Goal: Find specific page/section: Find specific page/section

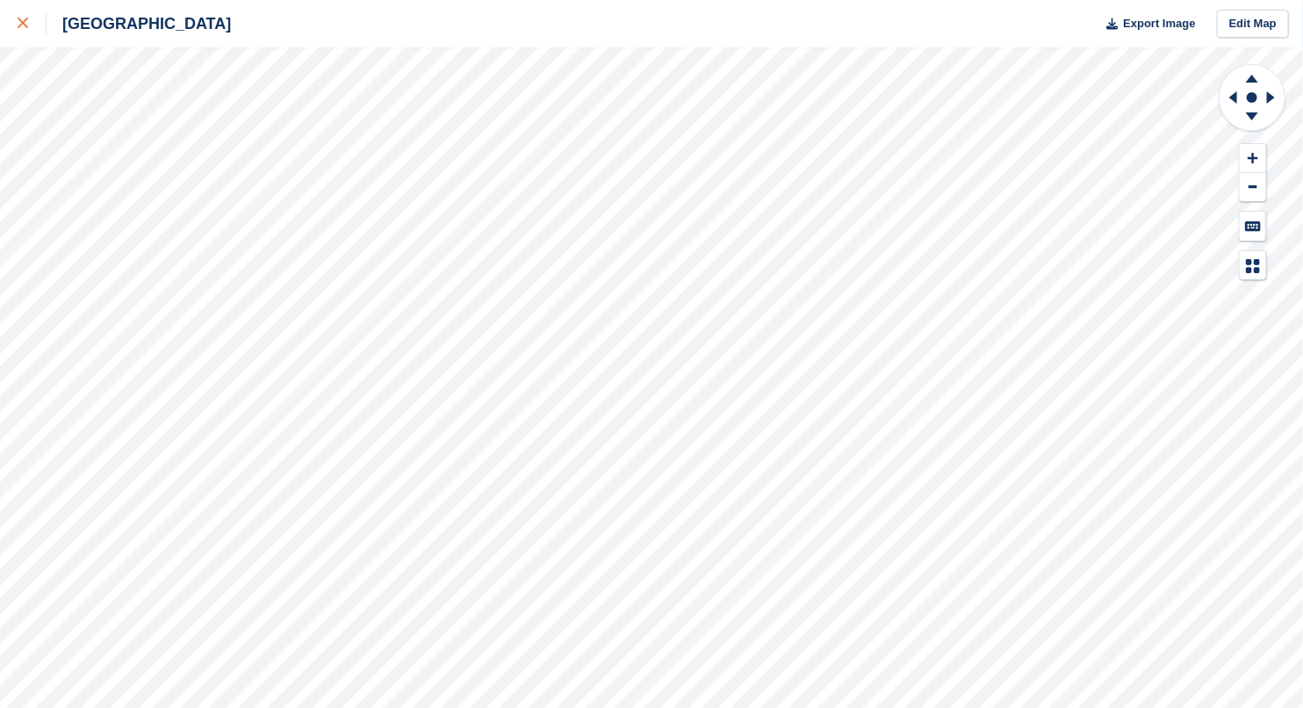
click at [27, 23] on icon at bounding box center [23, 23] width 11 height 11
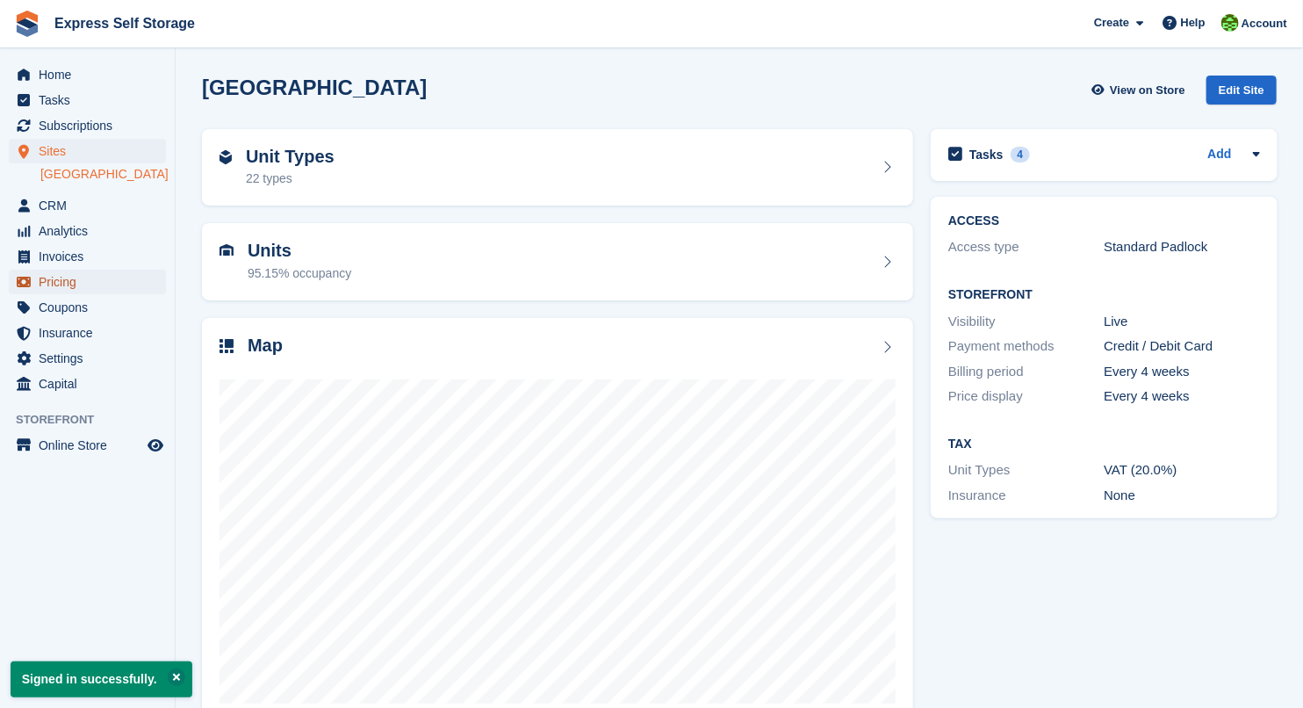
click at [98, 279] on span "Pricing" at bounding box center [91, 282] width 105 height 25
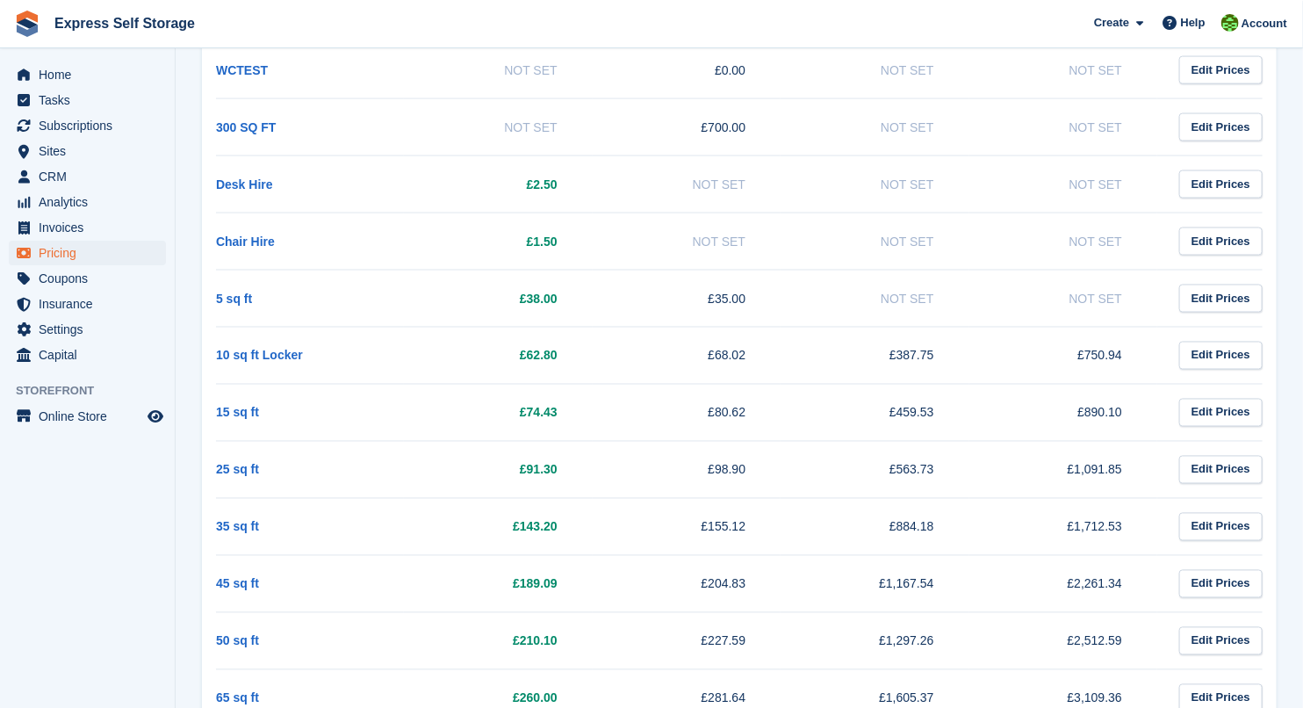
scroll to position [1157, 0]
drag, startPoint x: 578, startPoint y: 511, endPoint x: 493, endPoint y: 493, distance: 86.3
click at [493, 497] on td "£143.20" at bounding box center [498, 525] width 188 height 57
click at [104, 73] on span "Home" at bounding box center [91, 74] width 105 height 25
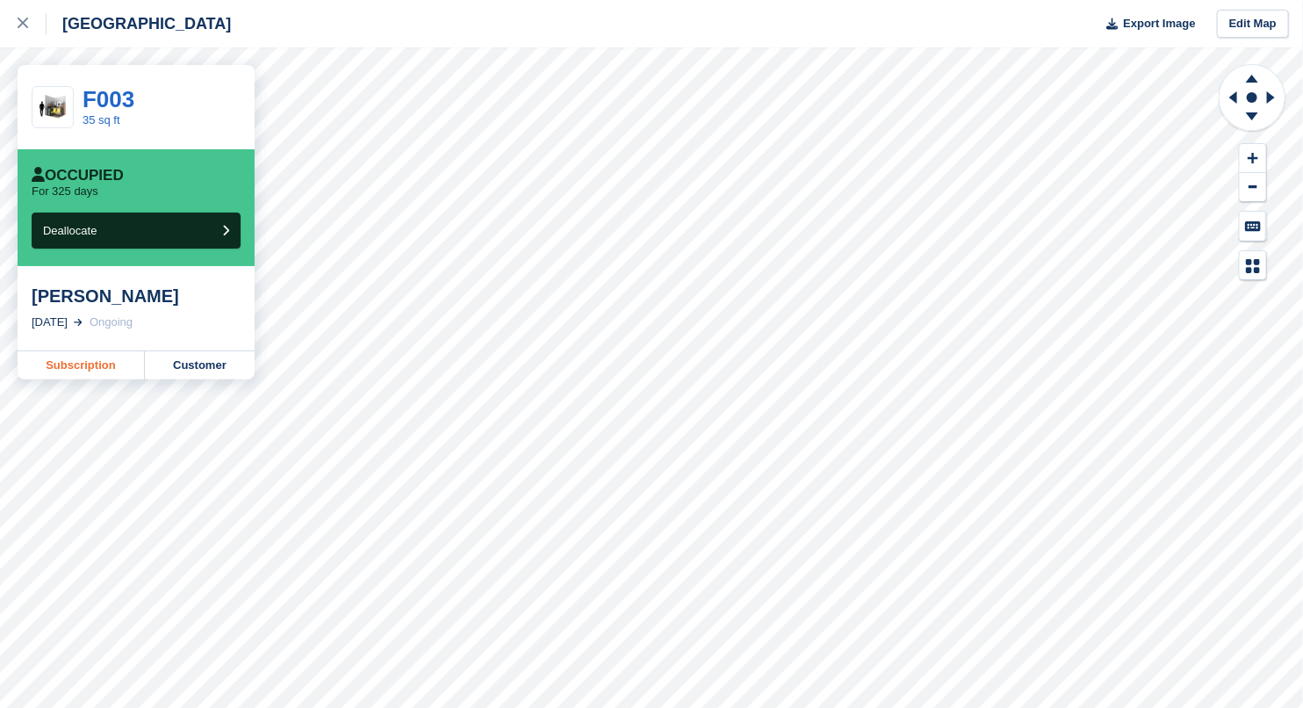
click at [115, 358] on link "Subscription" at bounding box center [81, 365] width 127 height 28
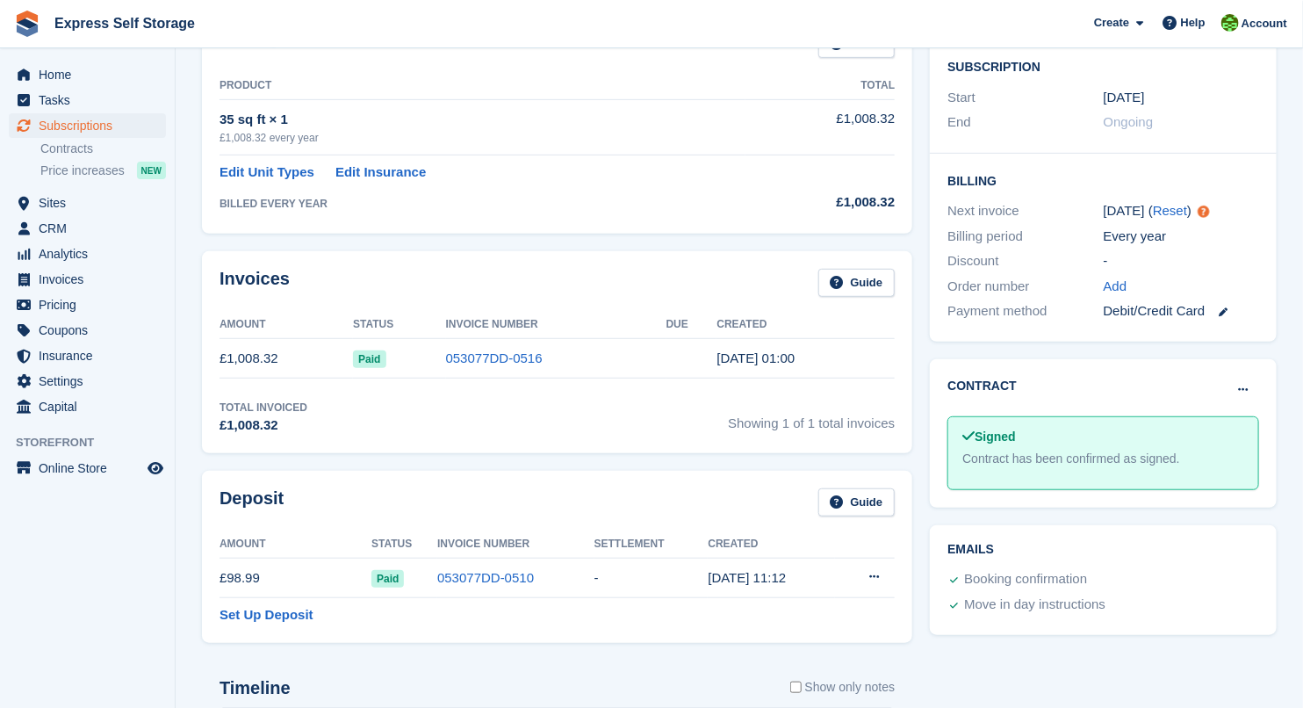
scroll to position [533, 0]
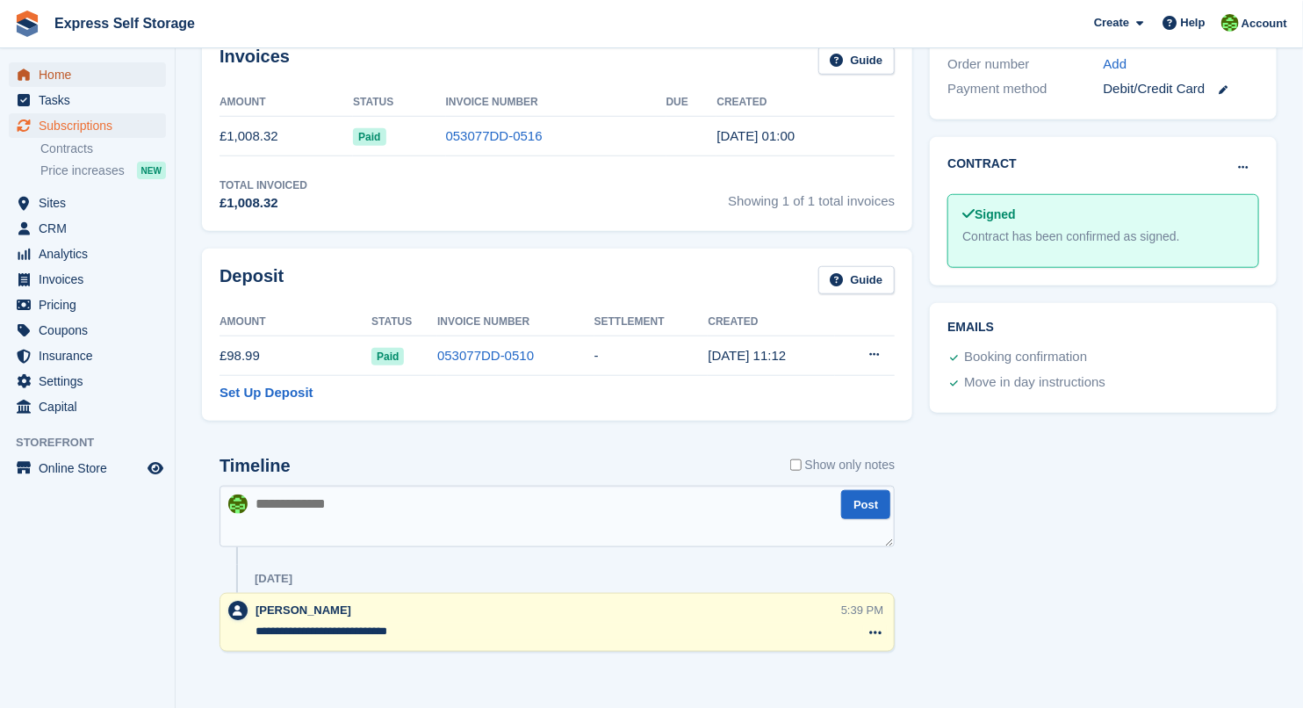
click at [54, 73] on span "Home" at bounding box center [91, 74] width 105 height 25
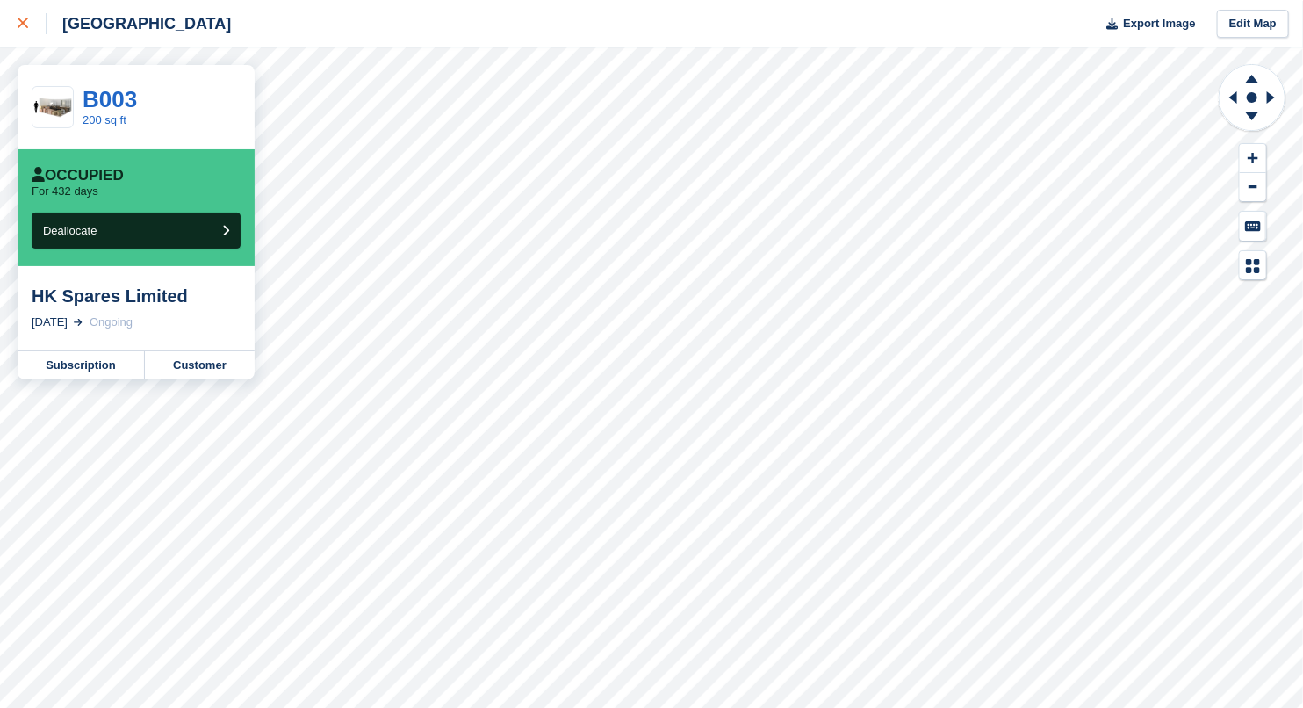
click at [40, 27] on div at bounding box center [32, 23] width 29 height 21
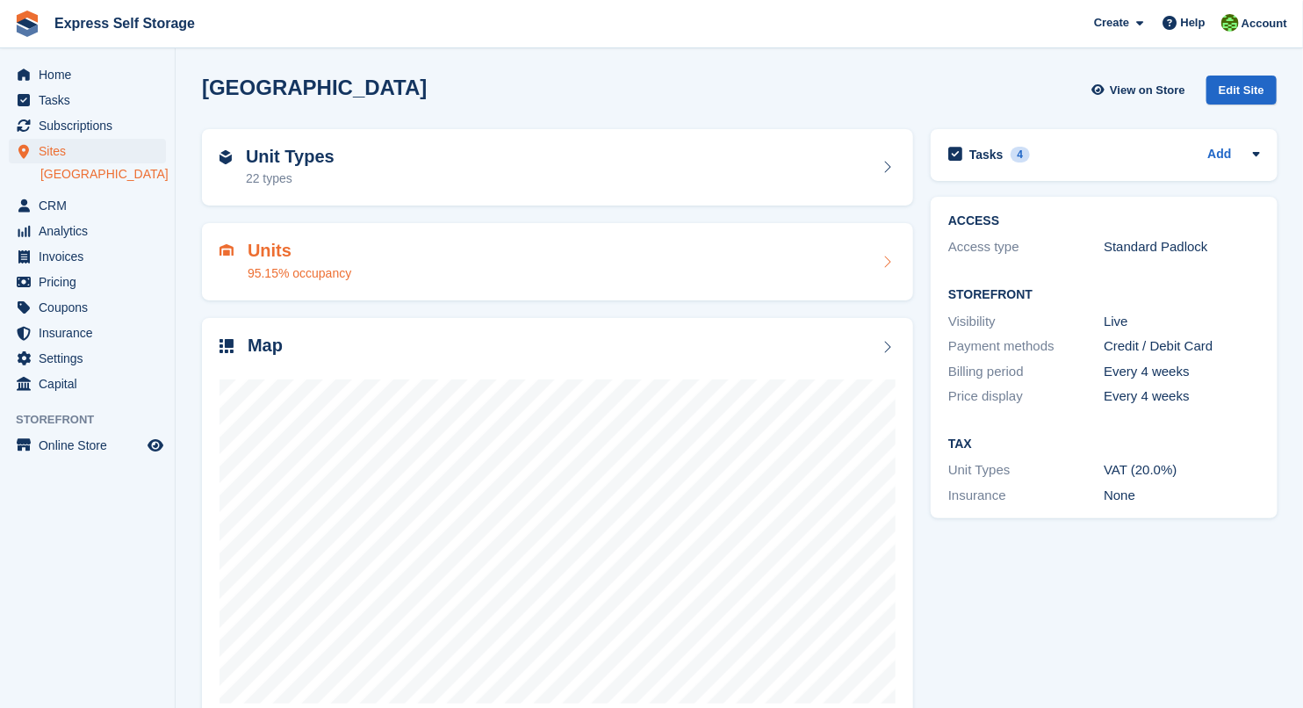
scroll to position [40, 0]
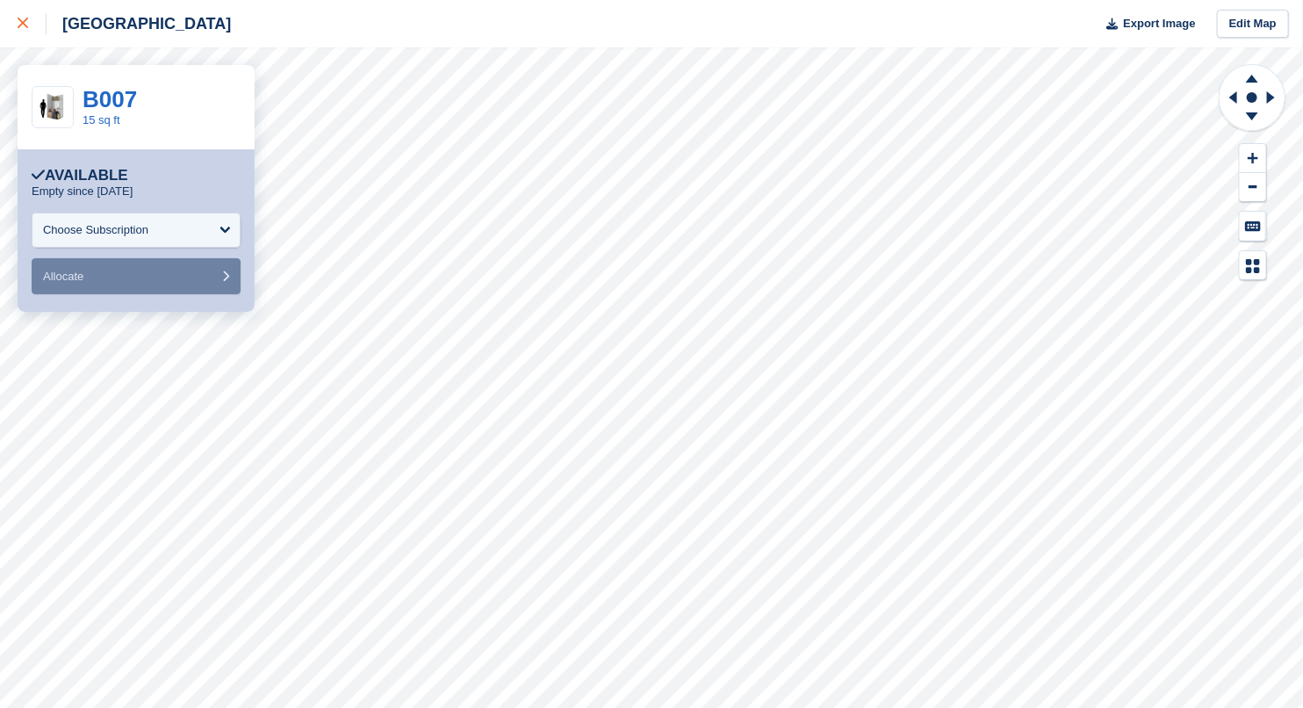
click at [11, 31] on link at bounding box center [23, 23] width 47 height 47
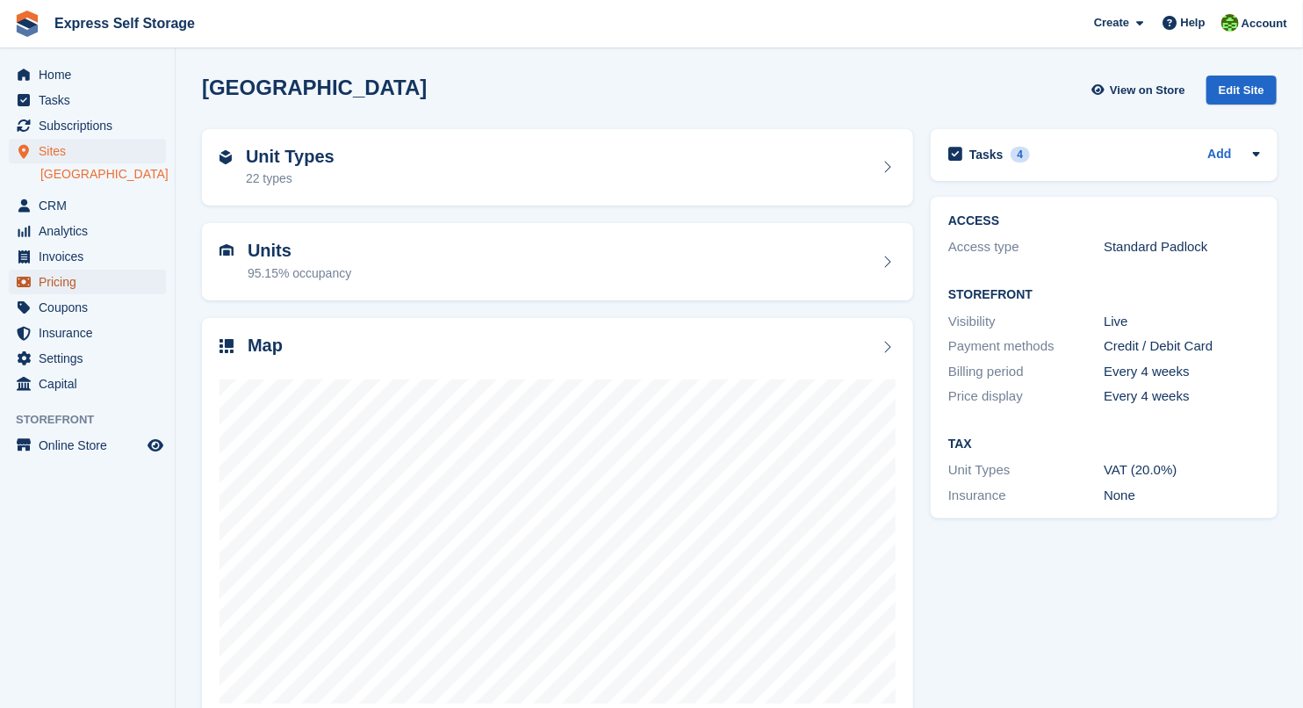
click at [76, 279] on span "Pricing" at bounding box center [91, 282] width 105 height 25
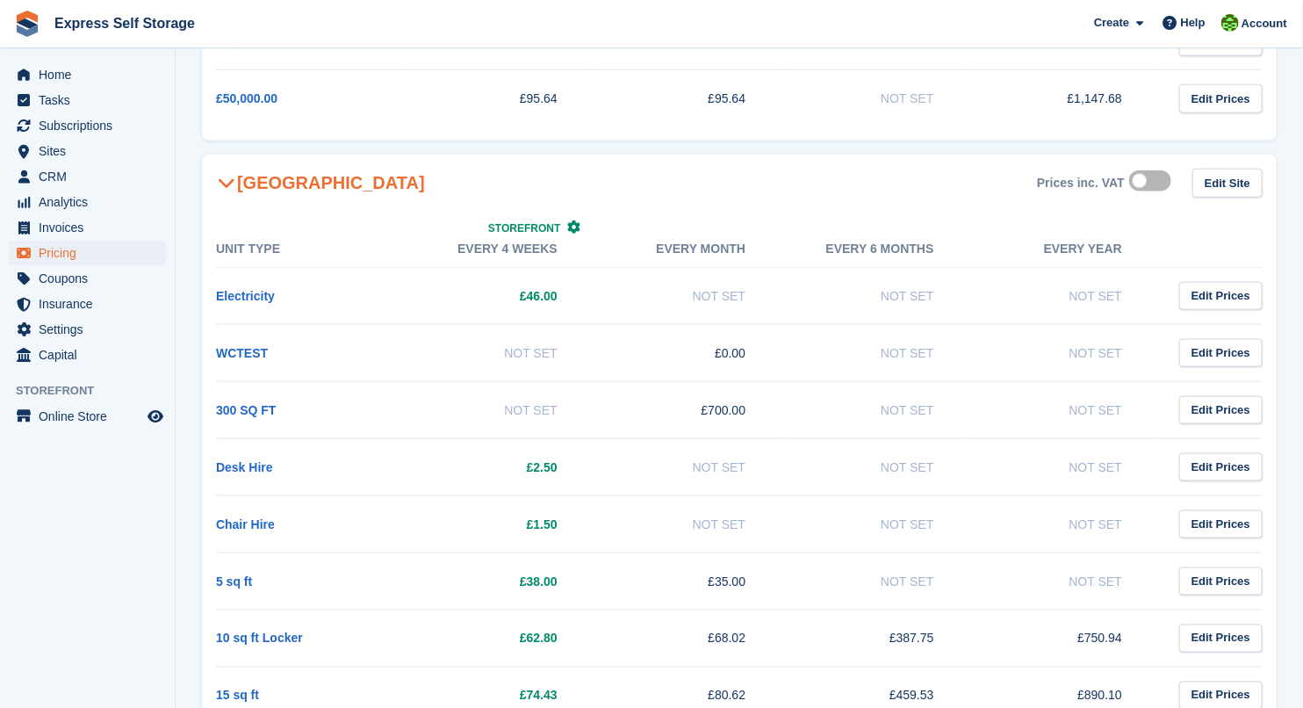
scroll to position [1067, 0]
